Goal: Navigation & Orientation: Find specific page/section

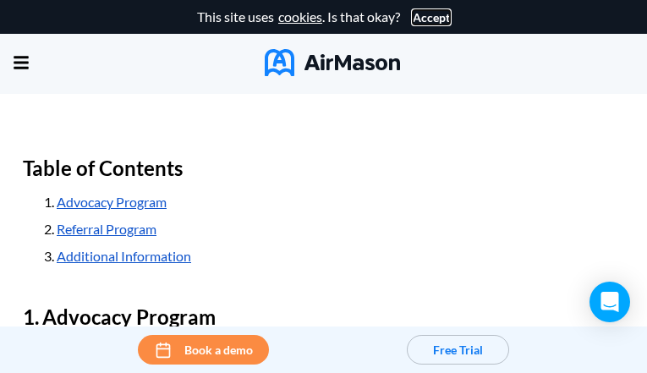
click at [426, 17] on button "Accept" at bounding box center [431, 18] width 37 height 14
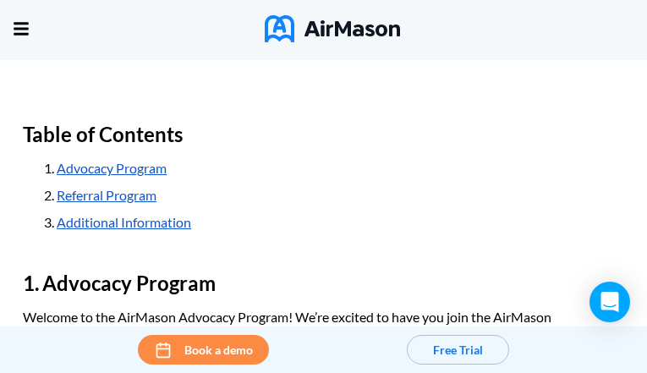
click at [323, 155] on h2 "Table of Contents" at bounding box center [324, 134] width 602 height 41
click at [0, 0] on div "Home Employee Handbook Builder Automated Policy Updates Solutions Pricing About…" at bounding box center [0, 0] width 0 height 0
click at [306, 19] on img at bounding box center [332, 28] width 135 height 27
click at [0, 0] on div "Home Employee Handbook Builder Automated Policy Updates Solutions Pricing About…" at bounding box center [0, 0] width 0 height 0
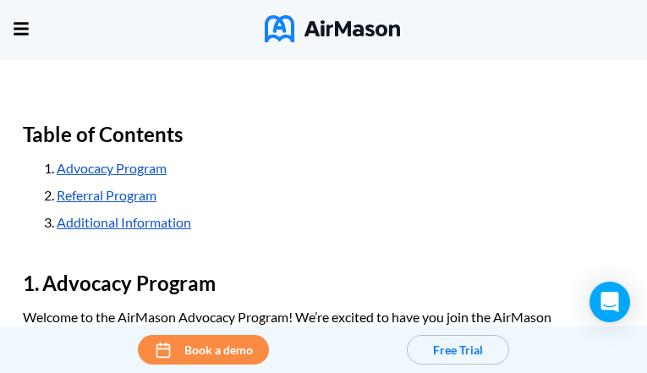
click at [0, 0] on span "Resources" at bounding box center [0, 0] width 0 height 0
click at [0, 0] on span "Solutions" at bounding box center [0, 0] width 0 height 0
